Goal: Navigation & Orientation: Find specific page/section

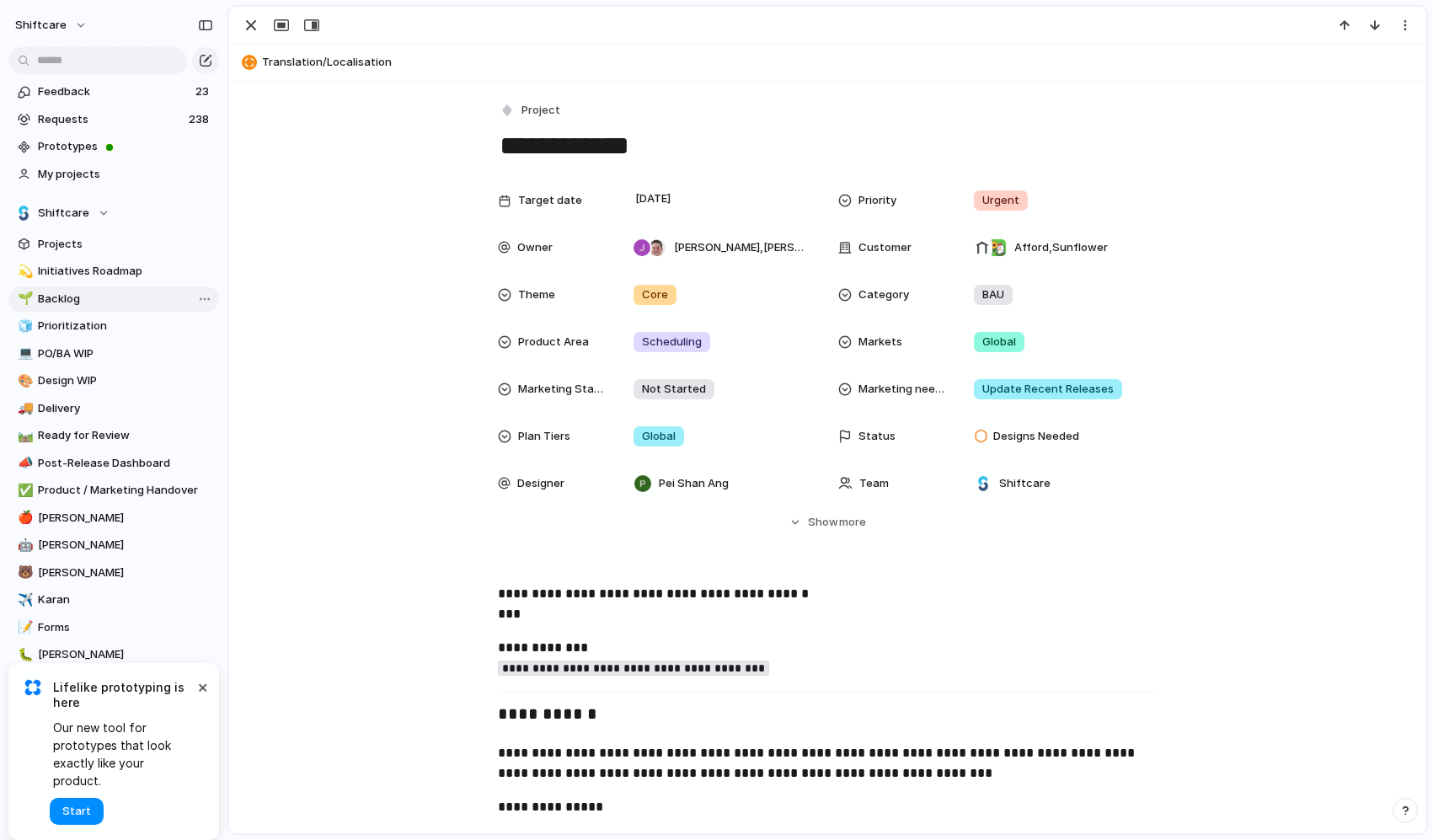
click at [53, 293] on span "Backlog" at bounding box center [125, 299] width 175 height 17
